Goal: Transaction & Acquisition: Purchase product/service

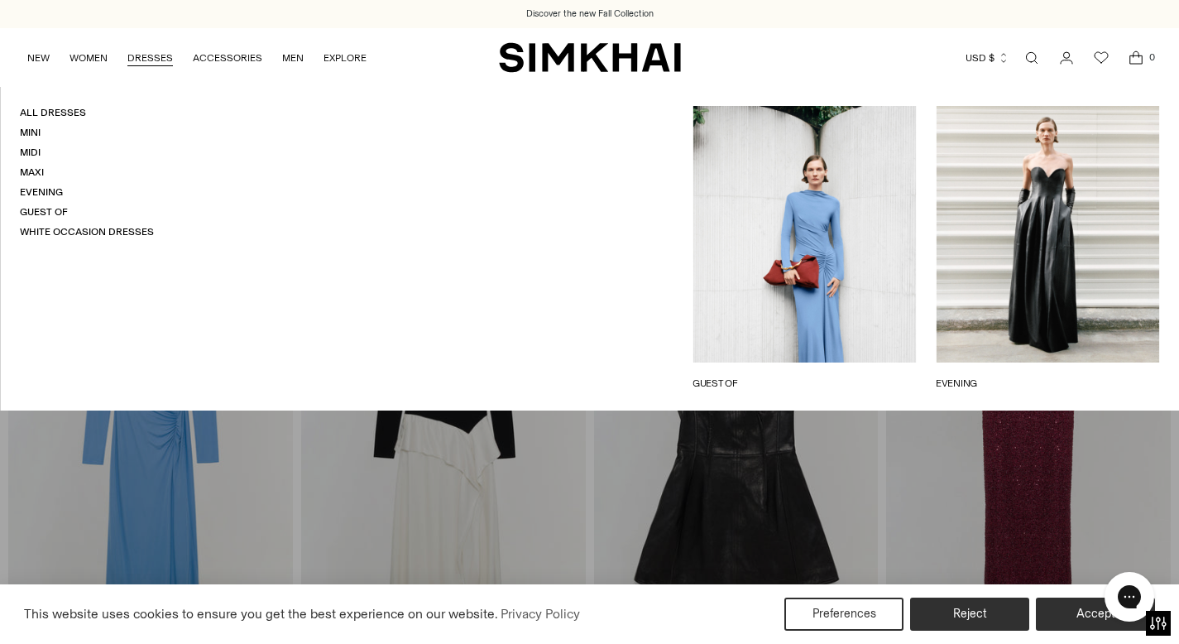
click at [154, 60] on link "DRESSES" at bounding box center [150, 58] width 46 height 36
click at [86, 235] on link "White Occasion Dresses" at bounding box center [87, 232] width 134 height 12
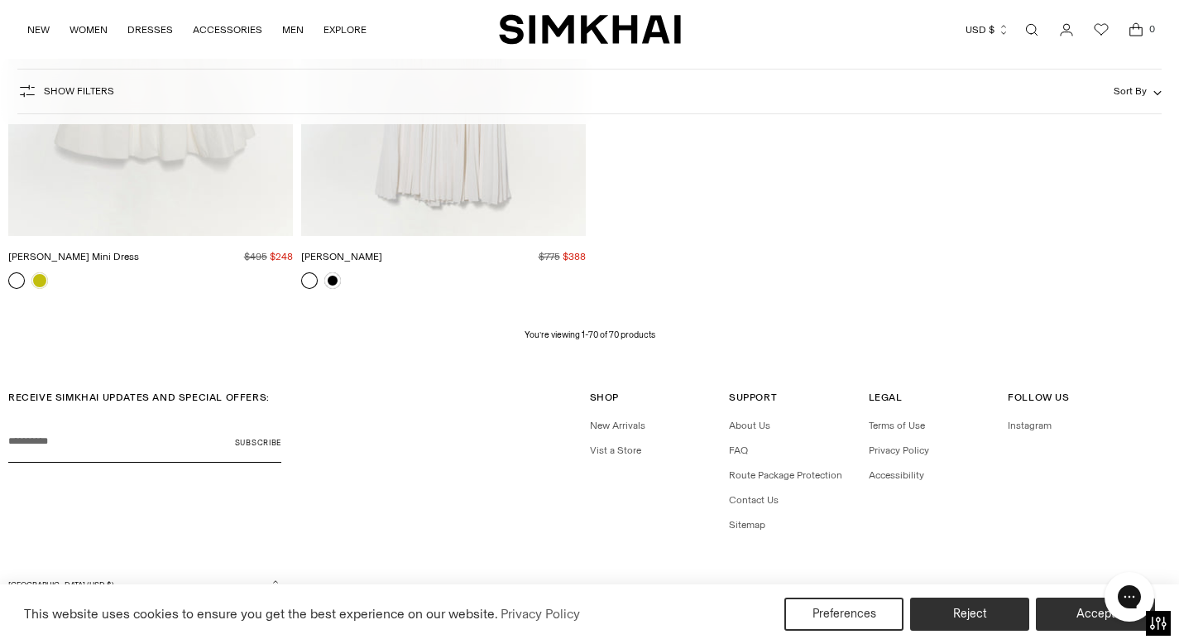
scroll to position [9141, 0]
